Goal: Information Seeking & Learning: Learn about a topic

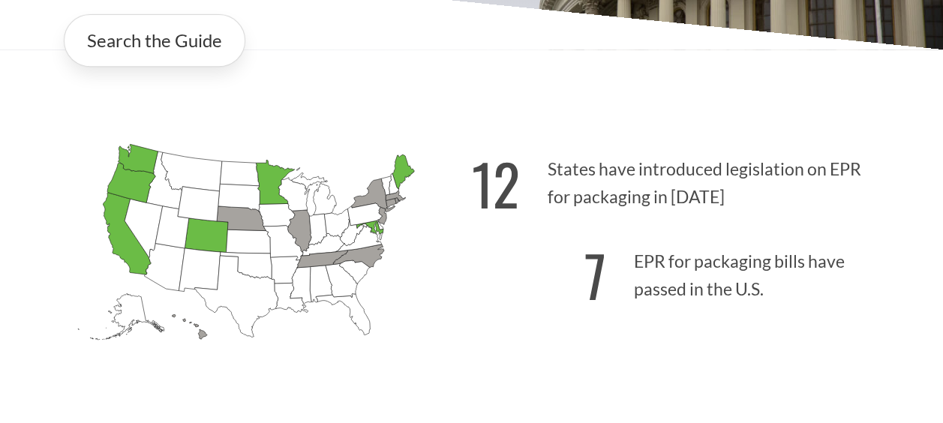
scroll to position [375, 0]
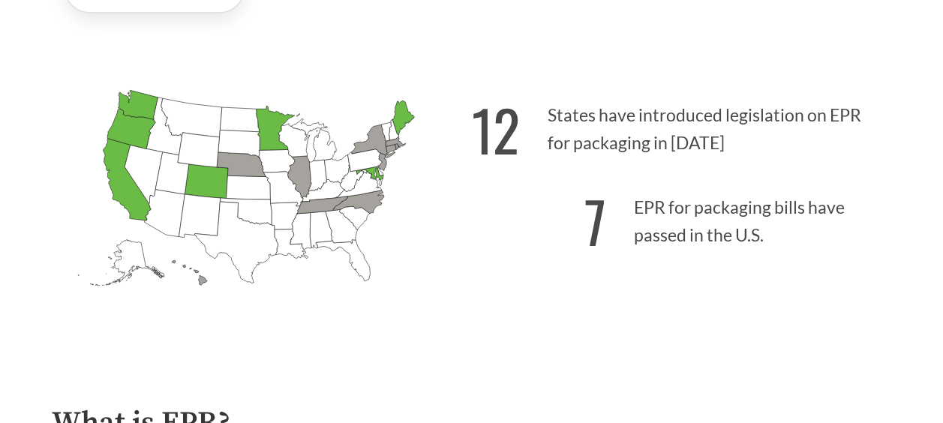
drag, startPoint x: 543, startPoint y: 118, endPoint x: 709, endPoint y: 158, distance: 171.2
click at [709, 158] on p "12 States have introduced legislation on EPR for packaging in [DATE]" at bounding box center [682, 125] width 420 height 92
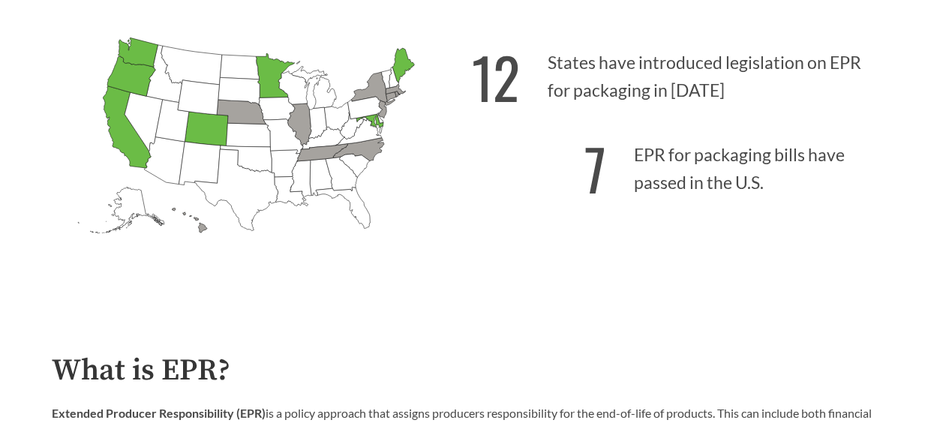
scroll to position [450, 0]
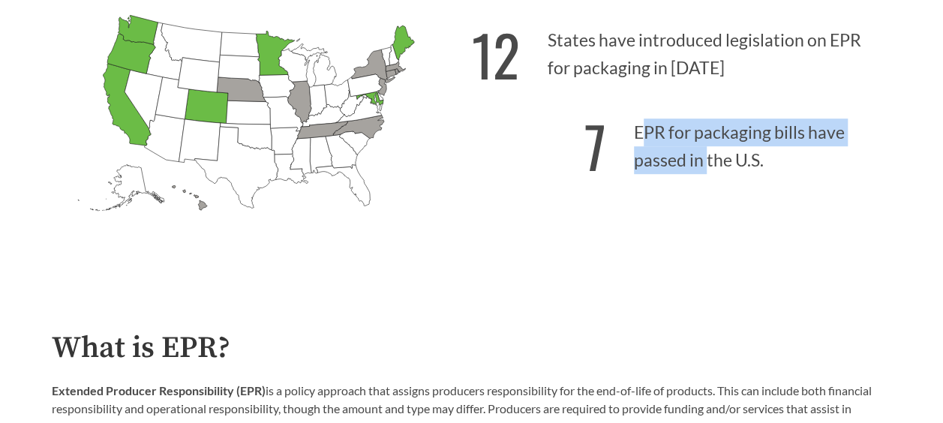
drag, startPoint x: 640, startPoint y: 130, endPoint x: 709, endPoint y: 158, distance: 74.4
click at [709, 158] on p "7 EPR for packaging bills have passed in the U.S." at bounding box center [682, 142] width 420 height 92
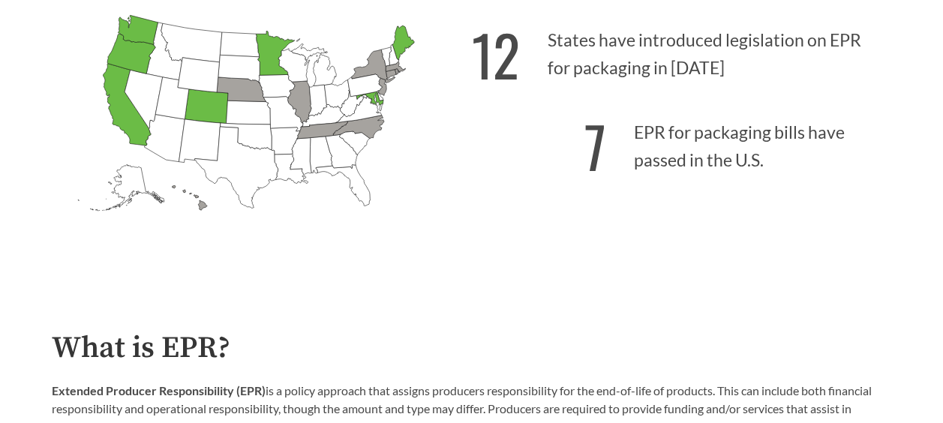
drag, startPoint x: 709, startPoint y: 158, endPoint x: 685, endPoint y: 185, distance: 35.6
click at [685, 185] on p "7 EPR for packaging bills have passed in the U.S." at bounding box center [682, 142] width 420 height 92
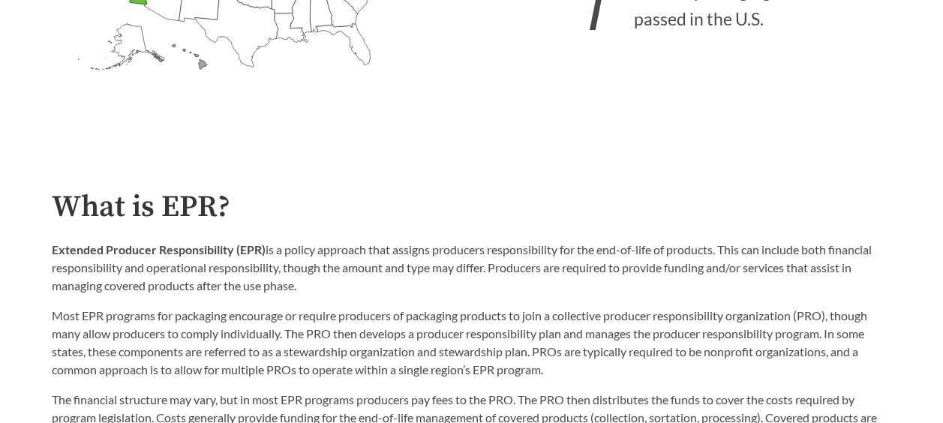
scroll to position [675, 0]
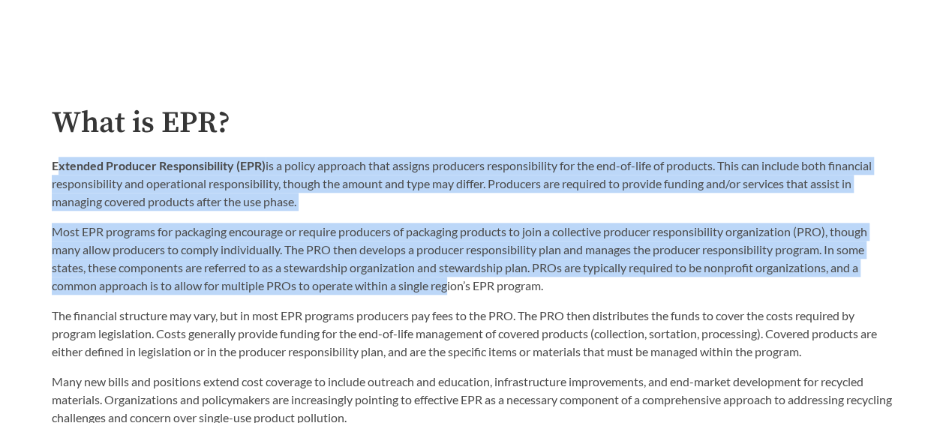
drag, startPoint x: 56, startPoint y: 175, endPoint x: 451, endPoint y: 286, distance: 410.5
click at [451, 286] on div "Extended Producer Responsibility (EPR) is a policy approach that assigns produc…" at bounding box center [472, 226] width 840 height 138
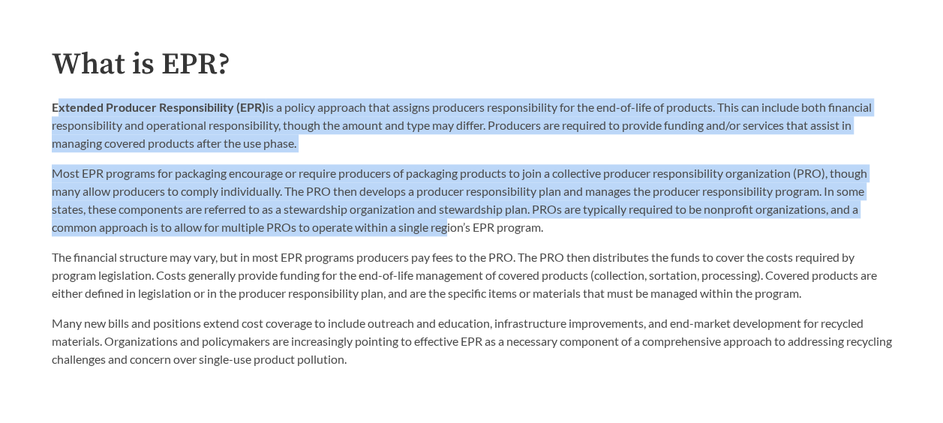
scroll to position [825, 0]
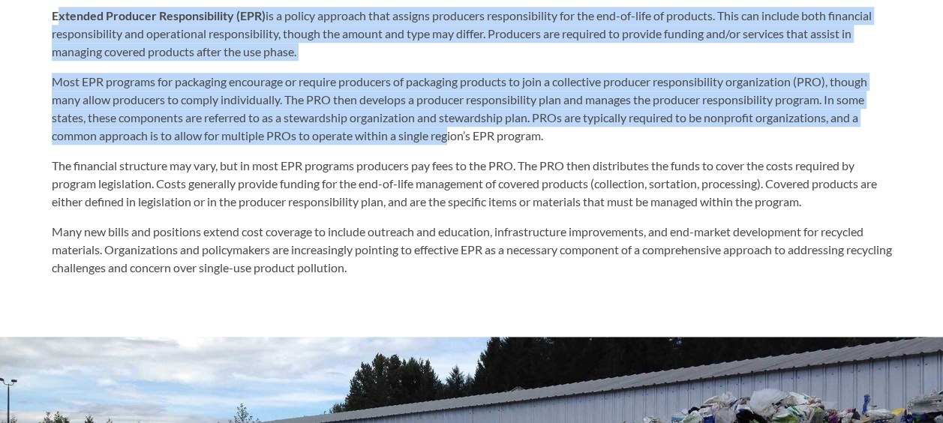
click at [120, 111] on p "Most EPR programs for packaging encourage or require producers of packaging pro…" at bounding box center [472, 109] width 840 height 72
click at [60, 76] on p "Most EPR programs for packaging encourage or require producers of packaging pro…" at bounding box center [472, 109] width 840 height 72
click at [67, 86] on p "Most EPR programs for packaging encourage or require producers of packaging pro…" at bounding box center [472, 109] width 840 height 72
click at [408, 124] on p "Most EPR programs for packaging encourage or require producers of packaging pro…" at bounding box center [472, 109] width 840 height 72
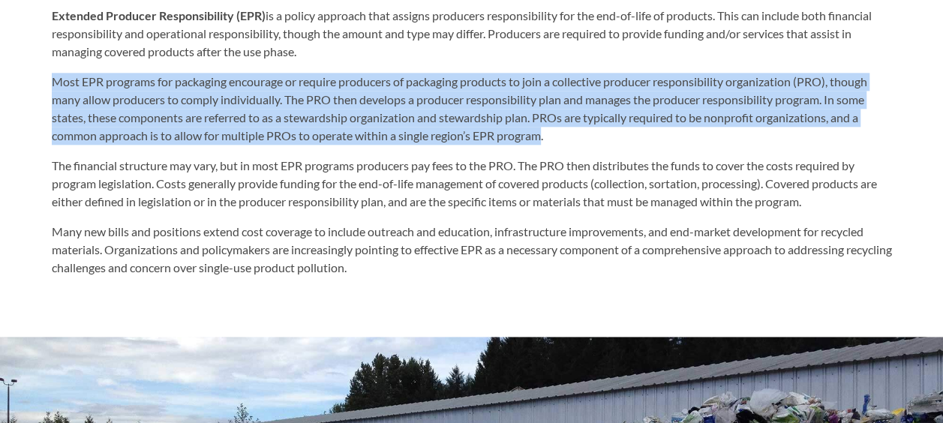
drag, startPoint x: 543, startPoint y: 144, endPoint x: 40, endPoint y: 85, distance: 505.8
click at [40, 85] on div "What is EPR? Extended Producer Responsibility (EPR) is a policy approach that a…" at bounding box center [472, 117] width 864 height 321
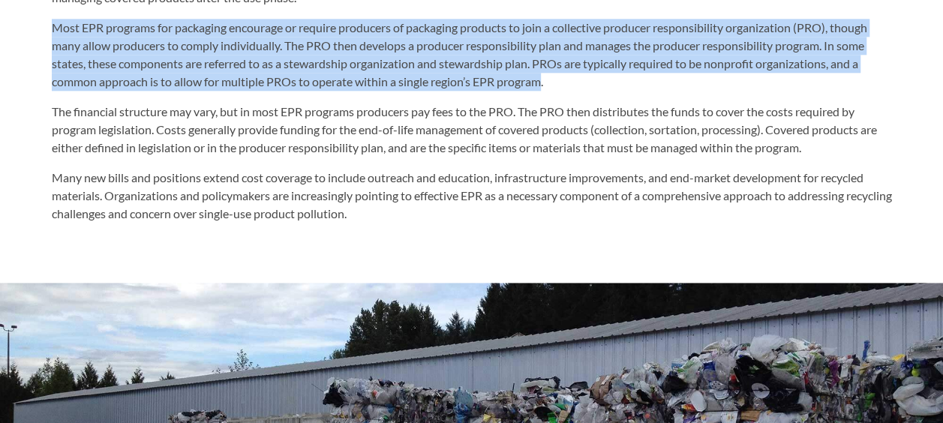
scroll to position [900, 0]
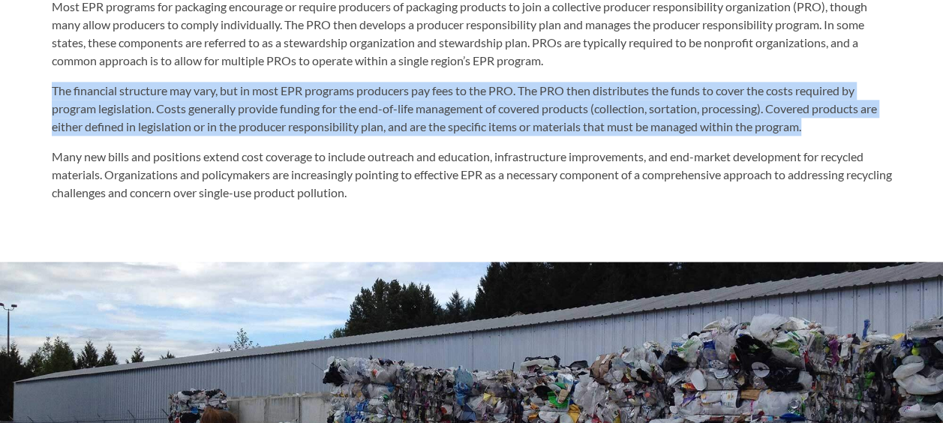
drag, startPoint x: 48, startPoint y: 82, endPoint x: 868, endPoint y: 127, distance: 821.6
click at [868, 127] on div "What is EPR? Extended Producer Responsibility (EPR) is a policy approach that a…" at bounding box center [472, 42] width 864 height 321
drag, startPoint x: 868, startPoint y: 127, endPoint x: 815, endPoint y: 136, distance: 54.0
click at [815, 136] on p "The financial structure may vary, but in most EPR programs producers pay fees t…" at bounding box center [472, 109] width 840 height 54
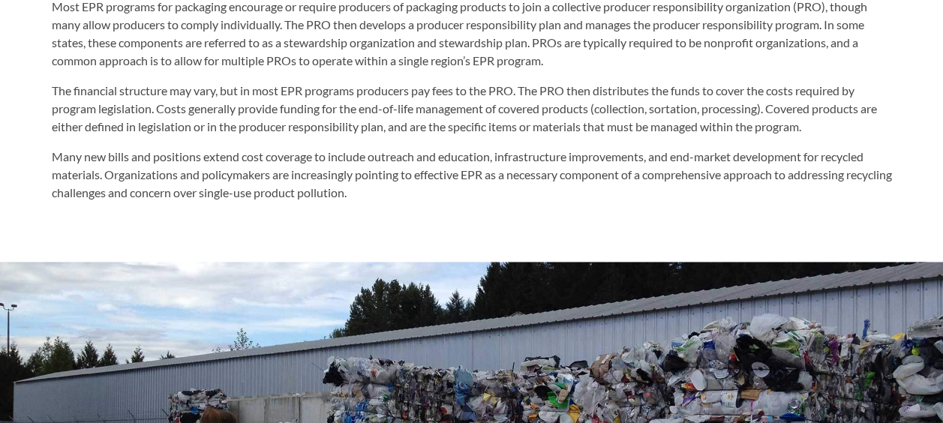
click at [812, 139] on div "The financial structure may vary, but in most EPR programs producers pay fees t…" at bounding box center [472, 142] width 840 height 120
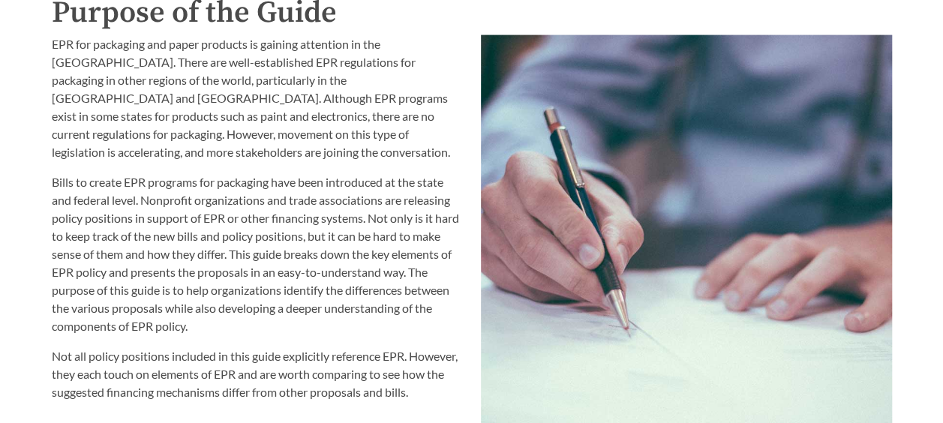
scroll to position [1575, 0]
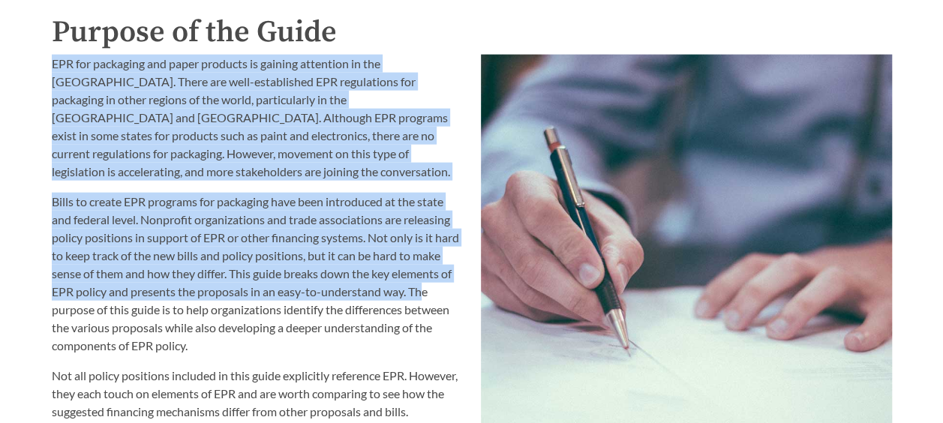
drag, startPoint x: 42, startPoint y: 67, endPoint x: 423, endPoint y: 274, distance: 433.9
click at [423, 274] on div "EPR for packaging and paper products is gaining attention in the [GEOGRAPHIC_DA…" at bounding box center [257, 321] width 429 height 550
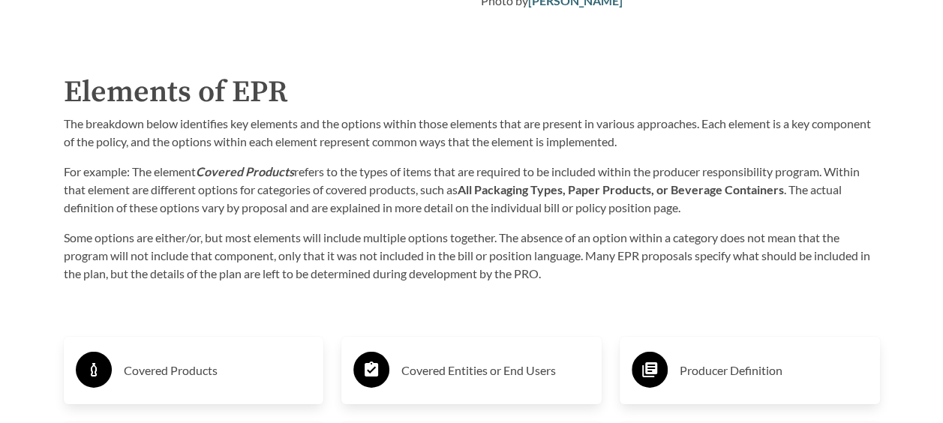
scroll to position [2175, 0]
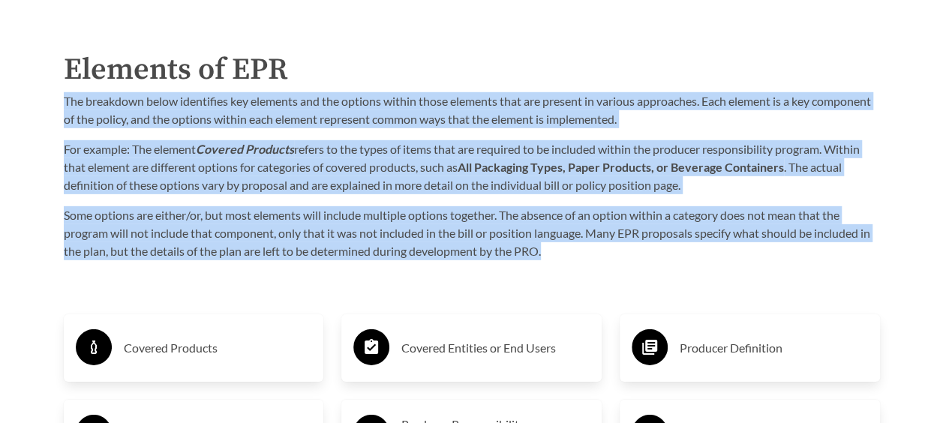
drag, startPoint x: 62, startPoint y: 105, endPoint x: 591, endPoint y: 259, distance: 550.8
click at [591, 259] on div "Elements of EPR The breakdown below identifies key elements and the options wit…" at bounding box center [472, 153] width 840 height 213
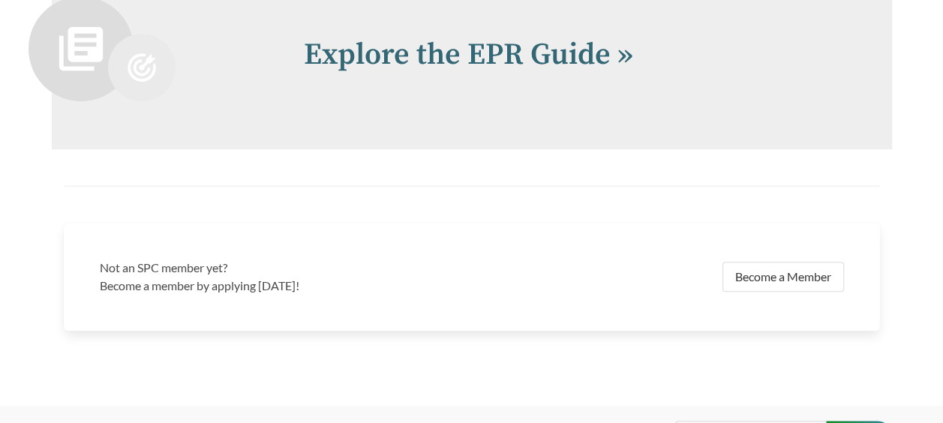
scroll to position [3075, 0]
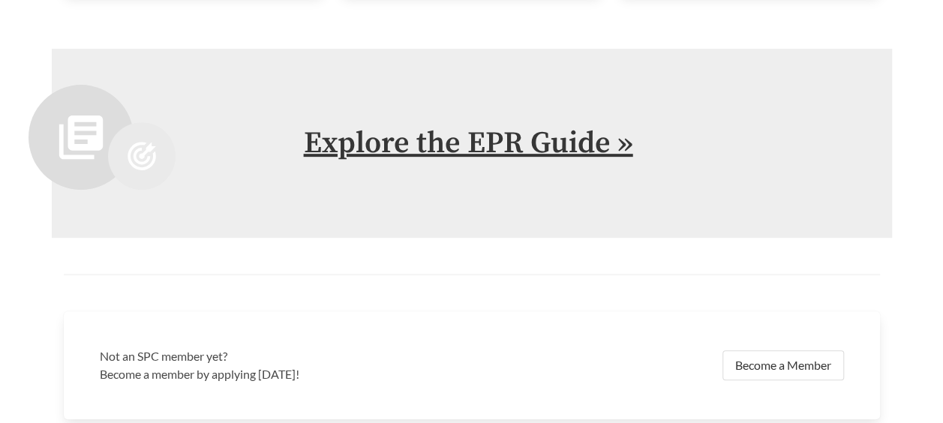
click at [387, 151] on link "Explore the EPR Guide »" at bounding box center [468, 142] width 329 height 37
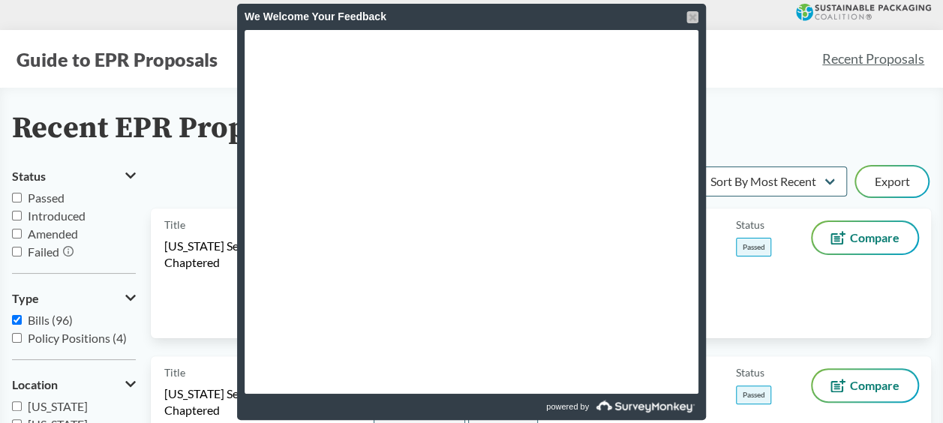
click at [692, 19] on div at bounding box center [692, 17] width 12 height 12
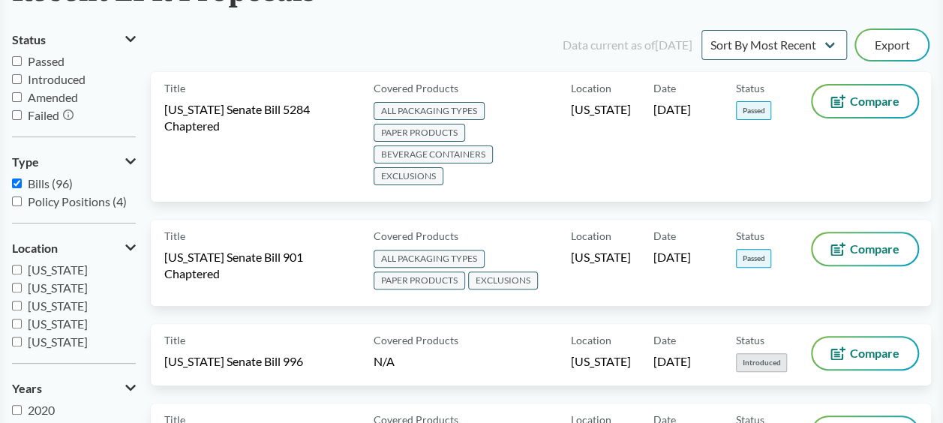
scroll to position [150, 0]
